Goal: Book appointment/travel/reservation

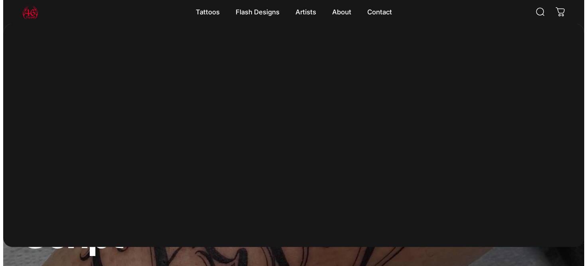
scroll to position [199, 0]
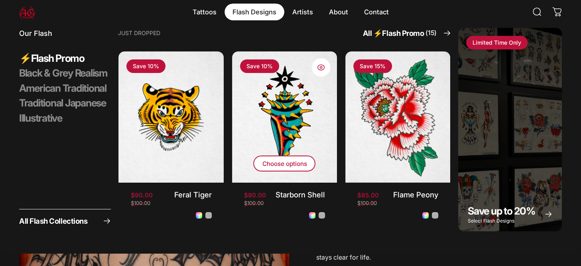
click at [288, 162] on span "Choose options" at bounding box center [284, 164] width 93 height 32
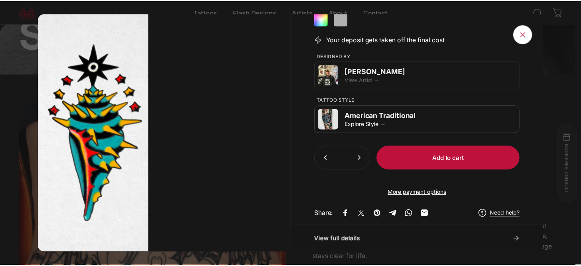
scroll to position [251, 0]
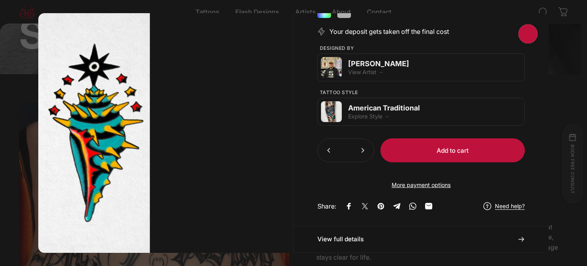
click at [533, 31] on span "Close" at bounding box center [528, 34] width 29 height 38
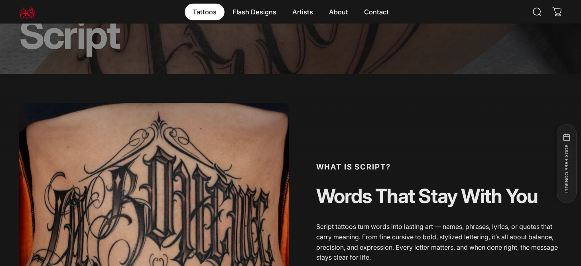
click at [201, 13] on magnet-element "Tattoos Tattoos" at bounding box center [205, 12] width 40 height 17
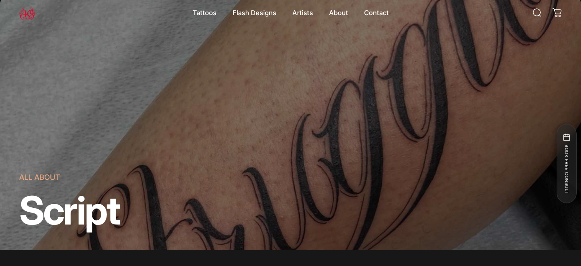
scroll to position [0, 0]
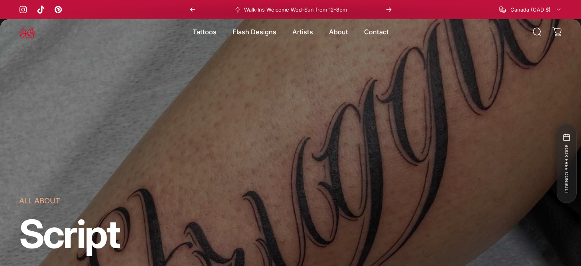
click at [323, 10] on p "Walk-Ins Welcome Wed-Sun from 12-8pm" at bounding box center [295, 9] width 103 height 6
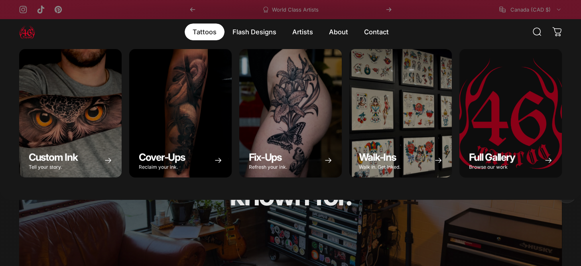
click at [209, 32] on magnet-element "Tattoos Tattoos" at bounding box center [205, 32] width 40 height 17
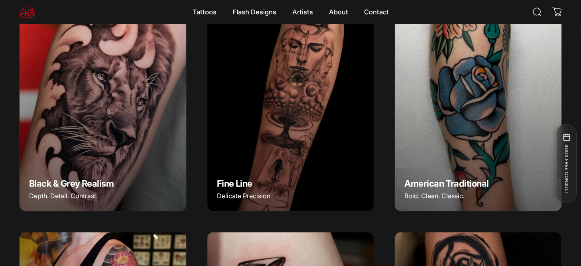
scroll to position [317, 0]
click at [99, 136] on img "Black & Grey Realism" at bounding box center [103, 106] width 175 height 219
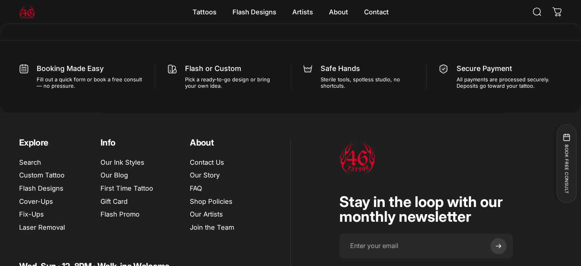
scroll to position [3205, 0]
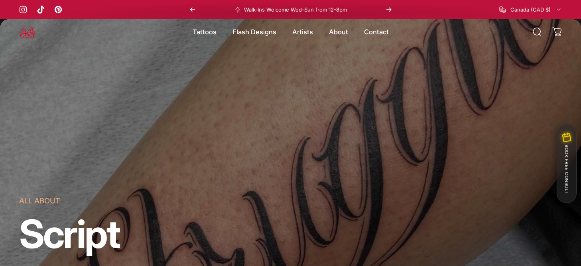
click at [565, 152] on button "BOOK FREE CONSULT" at bounding box center [567, 163] width 20 height 79
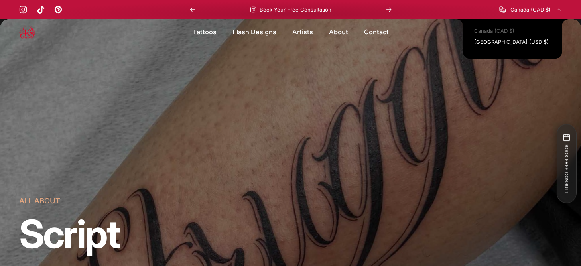
click at [557, 12] on icon "Country/region" at bounding box center [559, 9] width 6 height 6
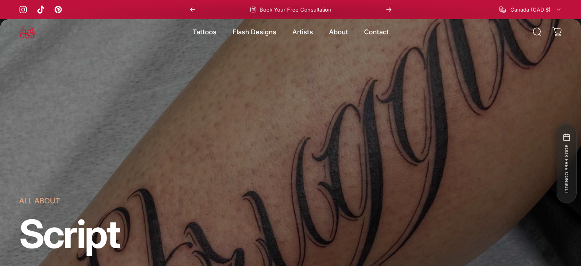
click at [557, 12] on icon "Country/region" at bounding box center [559, 9] width 6 height 6
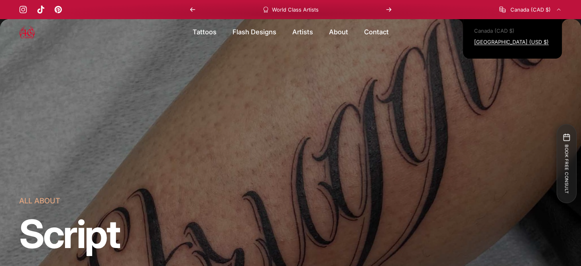
click at [519, 43] on link "[GEOGRAPHIC_DATA] (USD $)" at bounding box center [511, 42] width 75 height 6
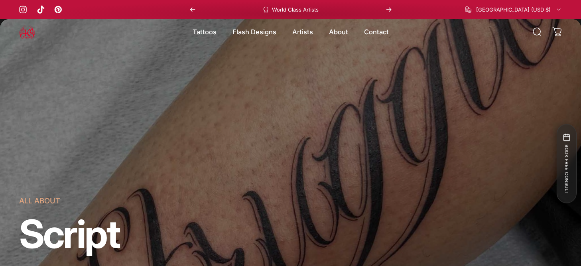
click at [389, 12] on icon "Next" at bounding box center [389, 9] width 6 height 6
click at [391, 10] on icon "Next" at bounding box center [389, 9] width 6 height 6
click at [393, 9] on button "Next" at bounding box center [389, 9] width 18 height 19
